Goal: Find specific page/section: Find specific page/section

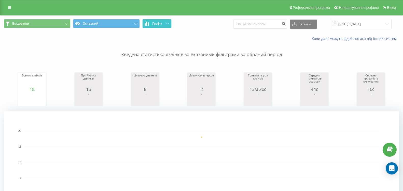
click at [158, 26] on button "Графік" at bounding box center [156, 23] width 29 height 9
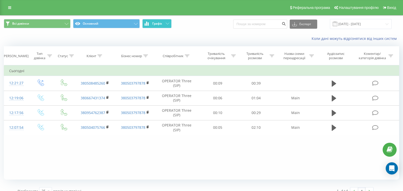
click at [158, 26] on button "Графік" at bounding box center [156, 23] width 29 height 9
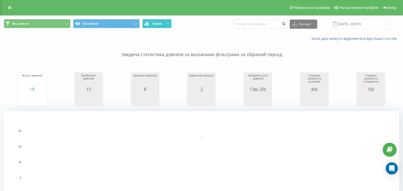
click at [155, 22] on span "Графік" at bounding box center [157, 24] width 10 height 4
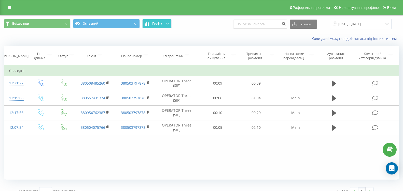
click at [155, 22] on span "Графік" at bounding box center [157, 24] width 10 height 4
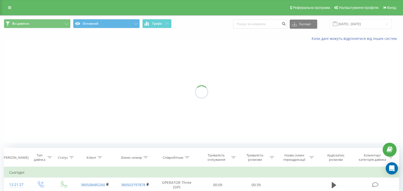
click at [155, 22] on span "Графік" at bounding box center [157, 24] width 10 height 4
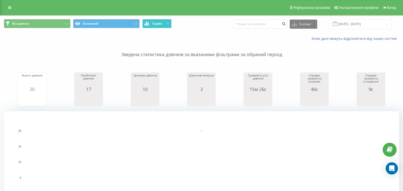
click at [155, 24] on span "Графік" at bounding box center [157, 24] width 10 height 4
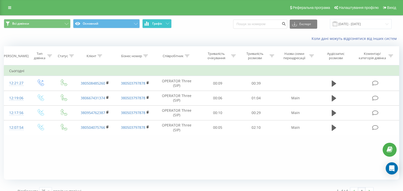
click at [155, 24] on span "Графік" at bounding box center [157, 24] width 10 height 4
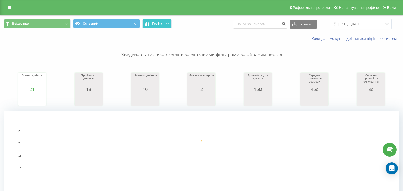
click at [156, 25] on span "Графік" at bounding box center [157, 24] width 10 height 4
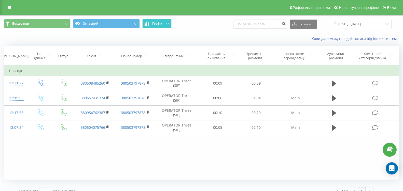
click at [156, 25] on span "Графік" at bounding box center [157, 24] width 10 height 4
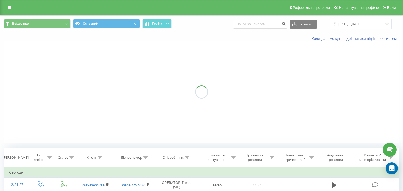
click at [156, 25] on span "Графік" at bounding box center [157, 24] width 10 height 4
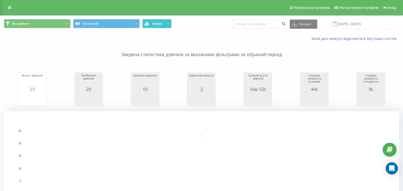
click at [155, 21] on button "Графік" at bounding box center [156, 23] width 29 height 9
